Goal: Understand process/instructions: Learn how to perform a task or action

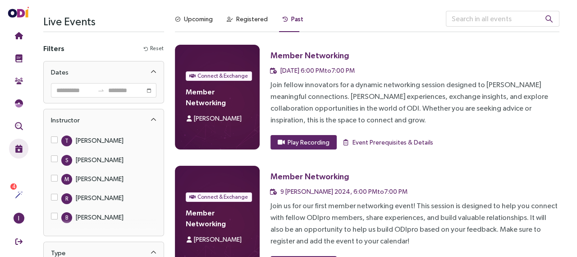
scroll to position [172, 0]
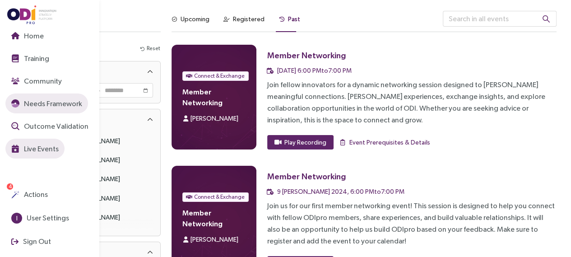
click at [17, 103] on img "button" at bounding box center [15, 103] width 8 height 8
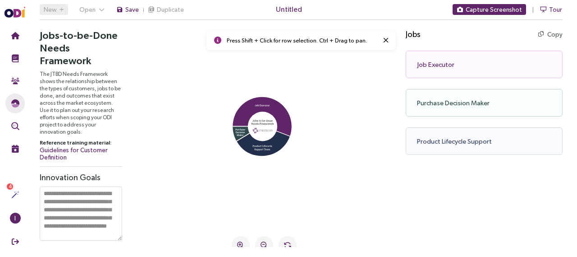
click at [332, 45] on div "Press Shift + Click for row selection. Ctrl + Drag to pan." at bounding box center [301, 40] width 189 height 19
drag, startPoint x: 436, startPoint y: 62, endPoint x: 375, endPoint y: 88, distance: 65.7
click at [375, 88] on div "Jobs-to-be-Done Needs Framework The JTBD Needs Framework shows the relationship…" at bounding box center [301, 134] width 552 height 225
click at [446, 63] on div "Job Executor Copy Copy as text" at bounding box center [484, 65] width 157 height 28
click at [445, 92] on div "Purchase Decision Maker Copy Copy as text" at bounding box center [484, 103] width 157 height 28
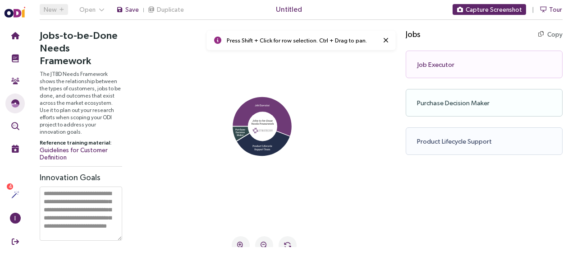
click at [281, 113] on icon at bounding box center [262, 116] width 59 height 39
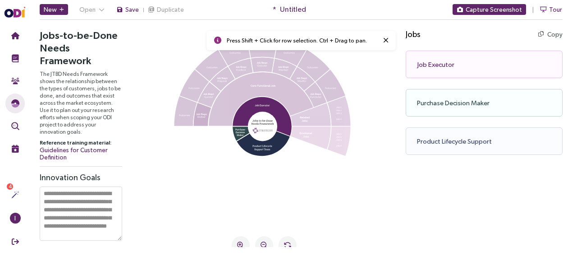
click at [200, 121] on icon at bounding box center [202, 114] width 18 height 23
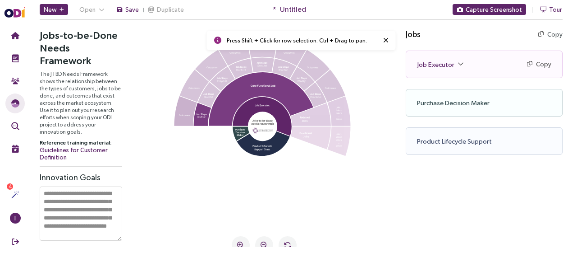
click at [181, 115] on icon at bounding box center [186, 111] width 23 height 30
click at [456, 65] on span "Job Executor" at bounding box center [440, 64] width 46 height 10
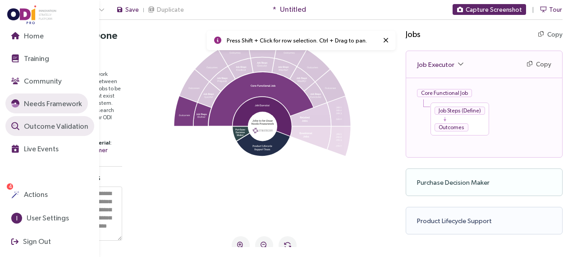
click at [32, 124] on span "Outcome Validation" at bounding box center [55, 125] width 66 height 11
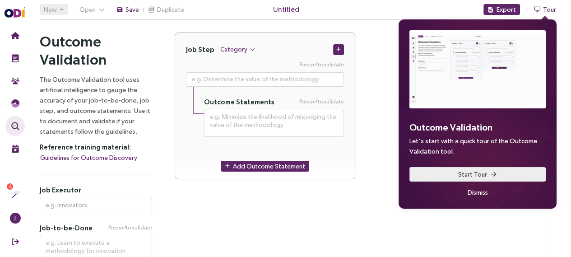
click at [513, 175] on button "Start Tour" at bounding box center [477, 174] width 136 height 14
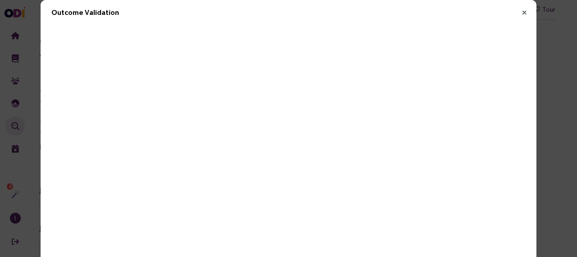
click at [520, 15] on icon "Close" at bounding box center [524, 13] width 8 height 8
